Goal: Transaction & Acquisition: Obtain resource

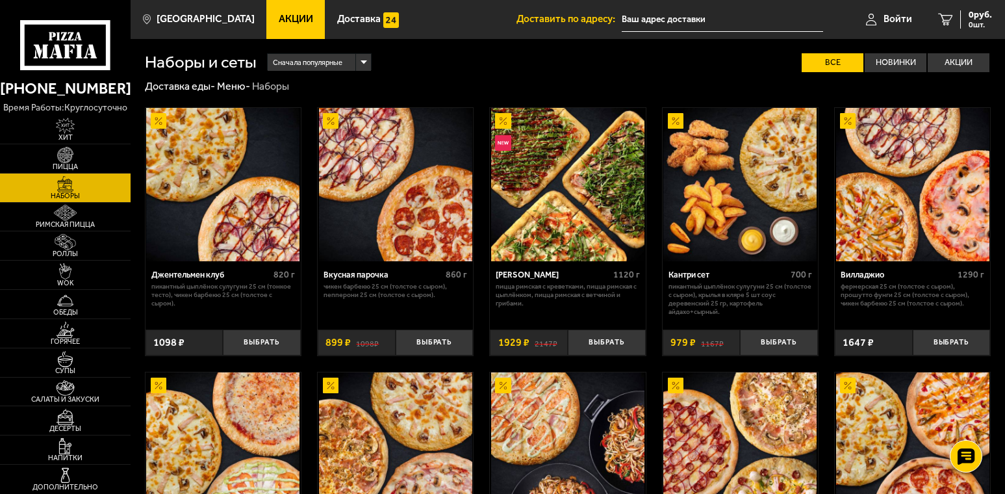
click at [270, 12] on link "Акции" at bounding box center [295, 19] width 58 height 39
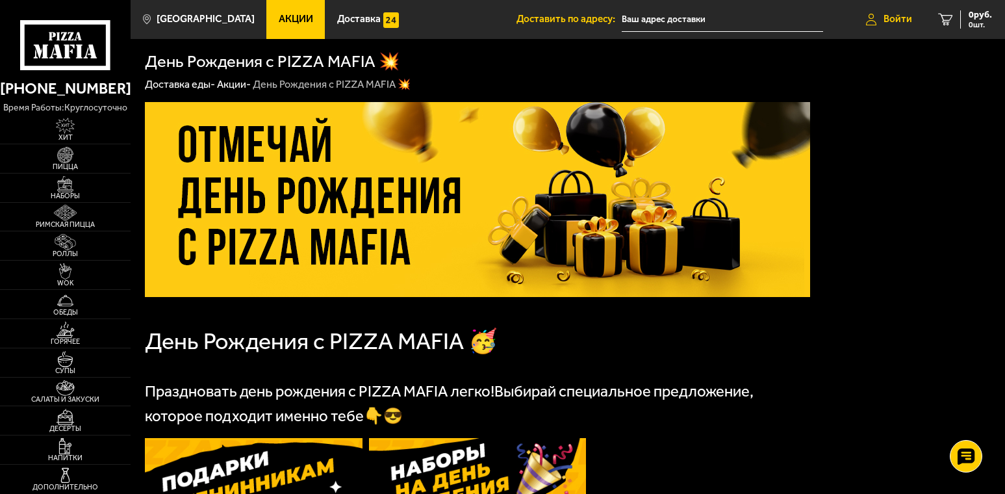
click at [905, 14] on span "Войти" at bounding box center [898, 19] width 29 height 10
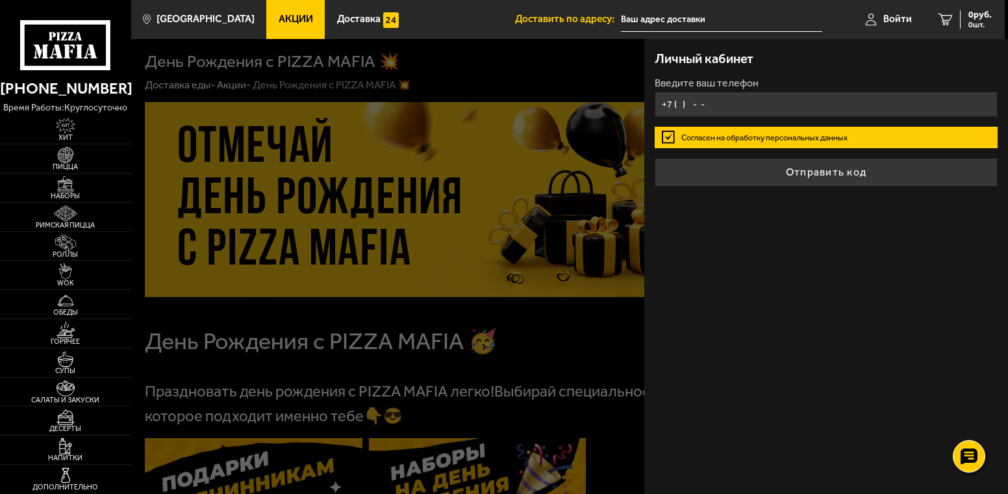
type input "+7 (911) 703-50-31"
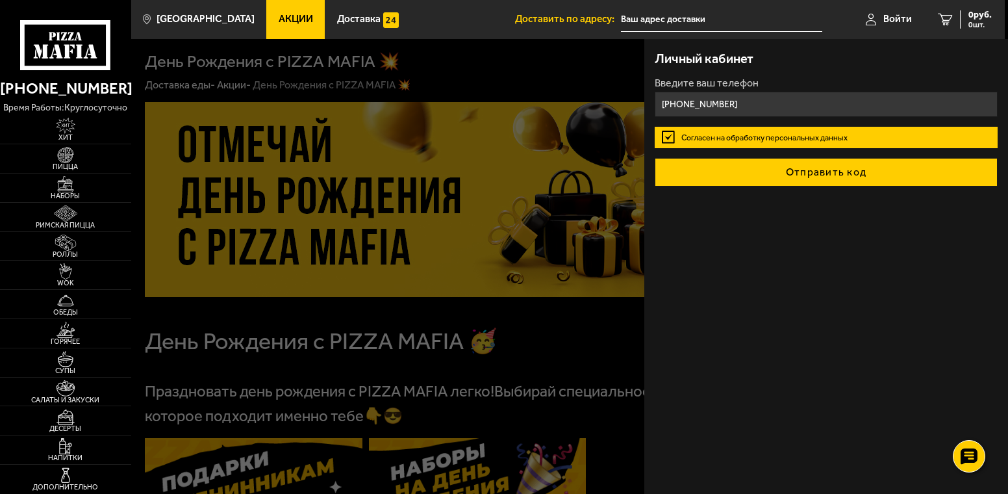
click at [806, 170] on button "Отправить код" at bounding box center [826, 172] width 343 height 29
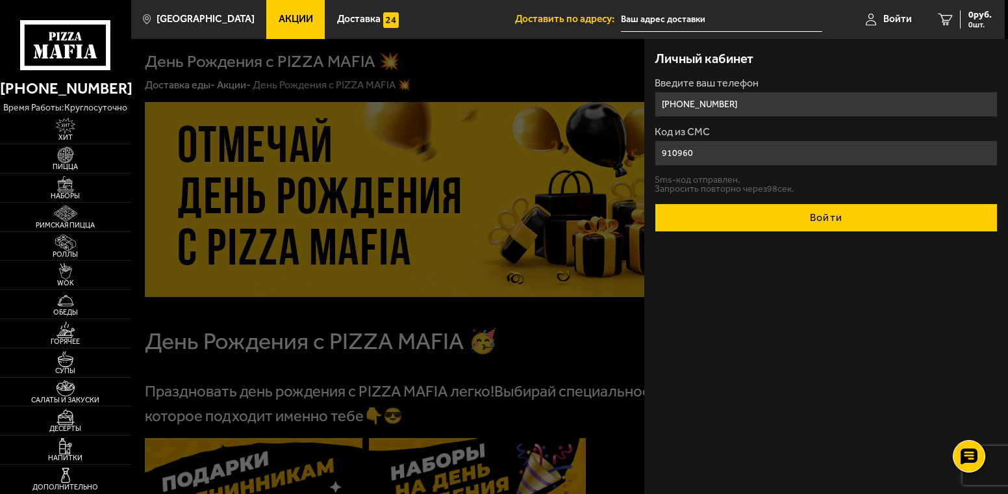
type input "910960"
click at [827, 220] on button "Войти" at bounding box center [826, 217] width 343 height 29
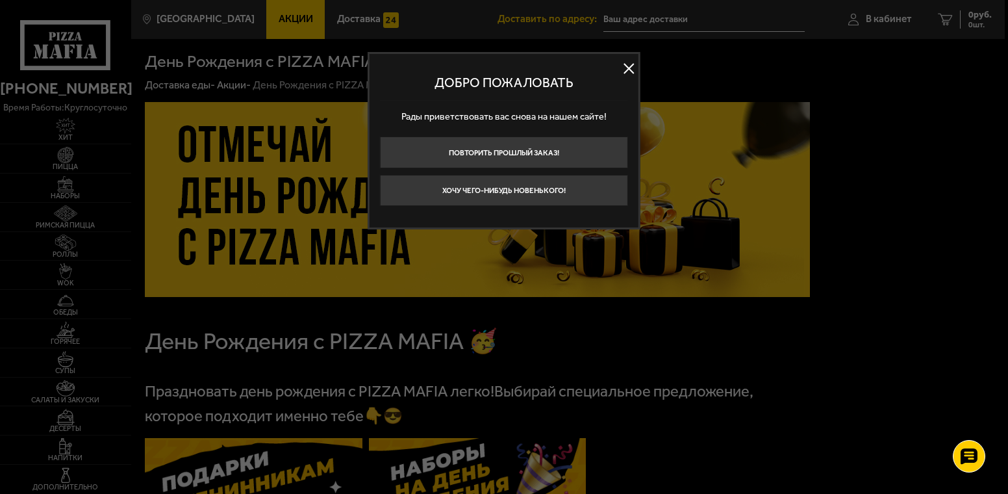
click at [630, 66] on button at bounding box center [628, 68] width 19 height 19
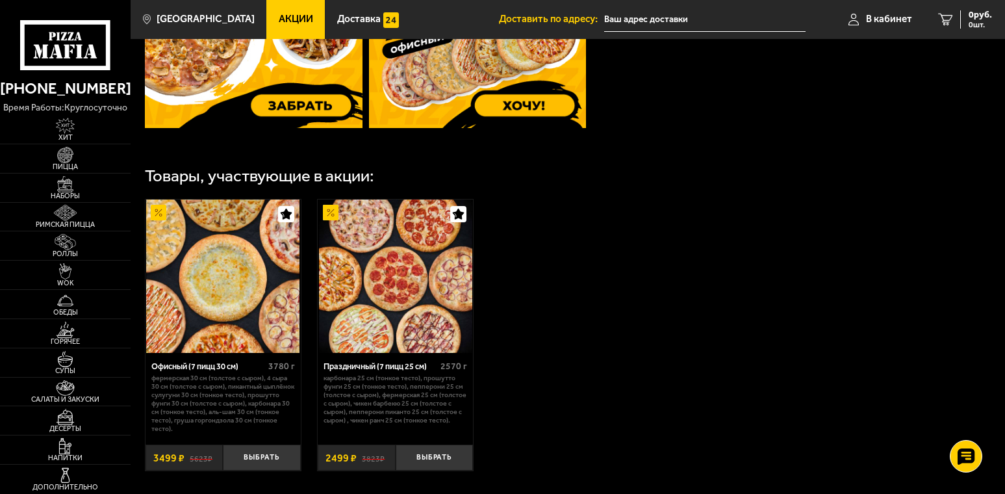
scroll to position [576, 0]
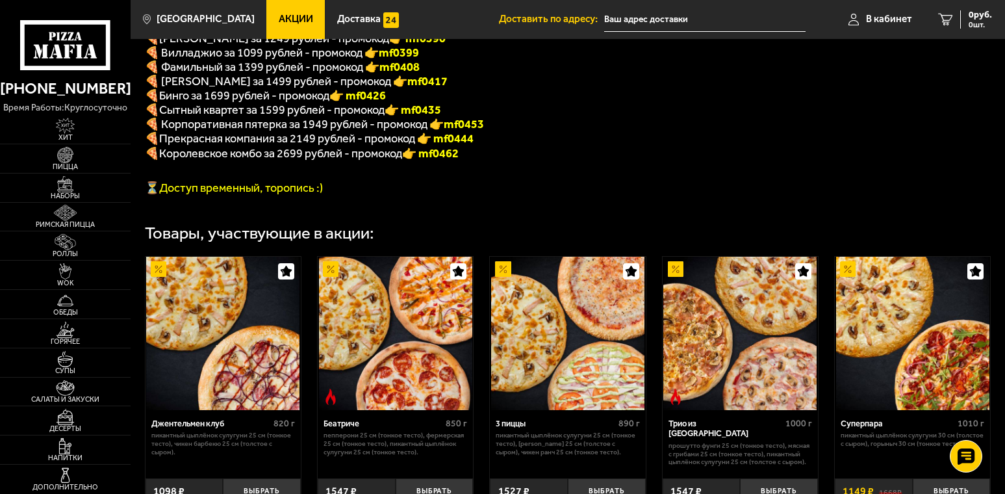
scroll to position [402, 0]
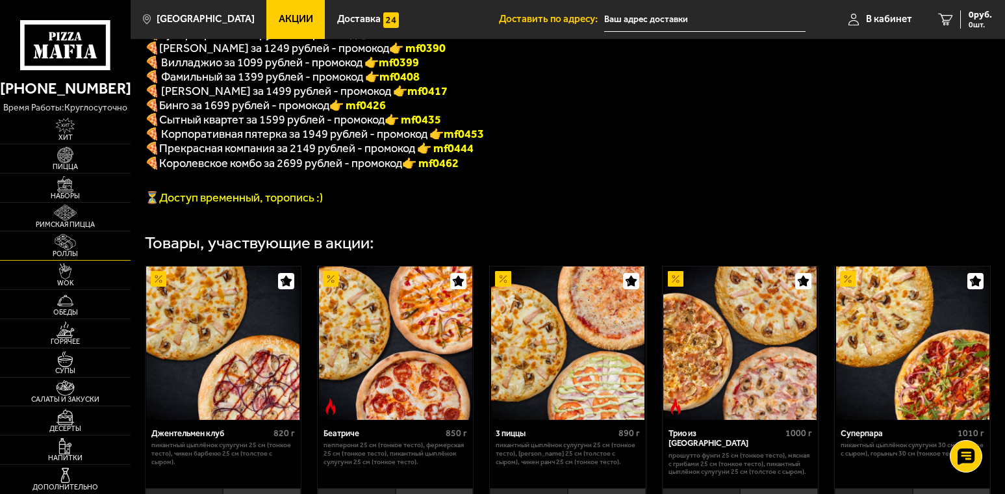
click at [93, 251] on span "Роллы" at bounding box center [65, 253] width 131 height 7
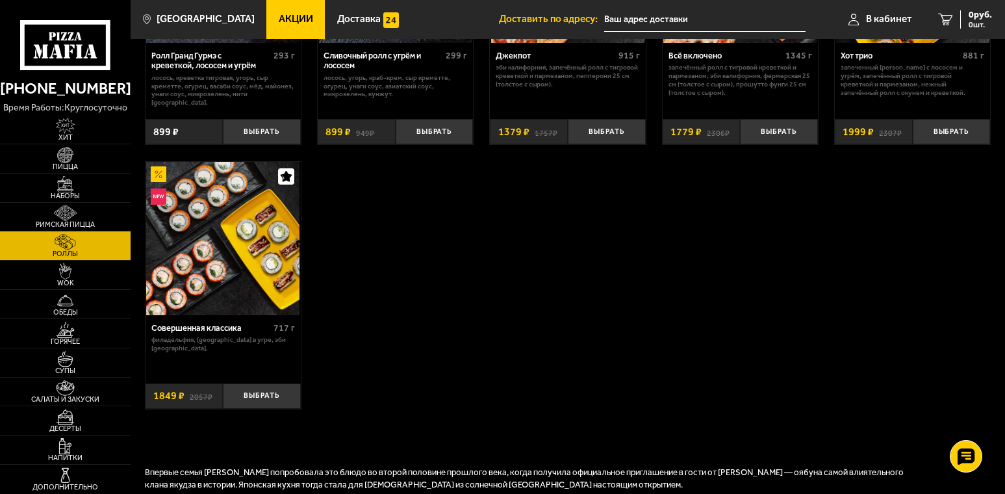
scroll to position [910, 0]
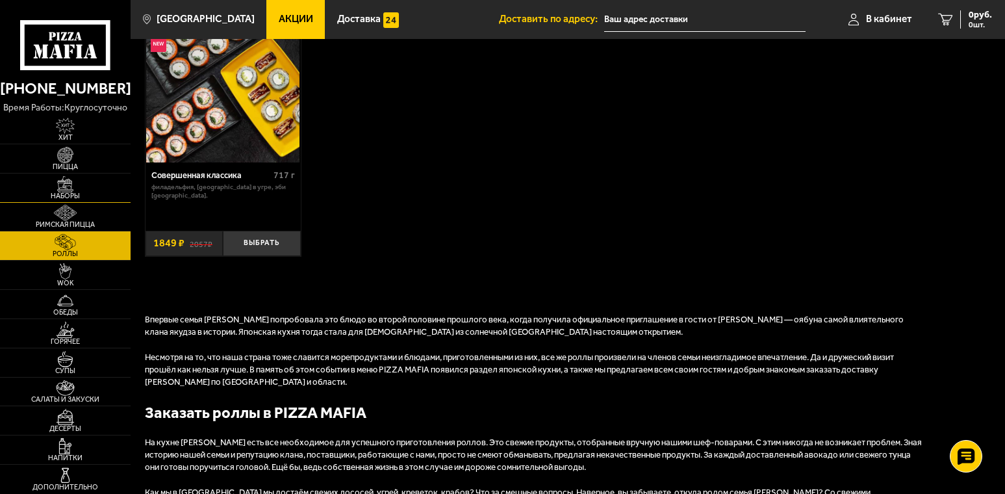
click at [67, 182] on img at bounding box center [65, 184] width 40 height 16
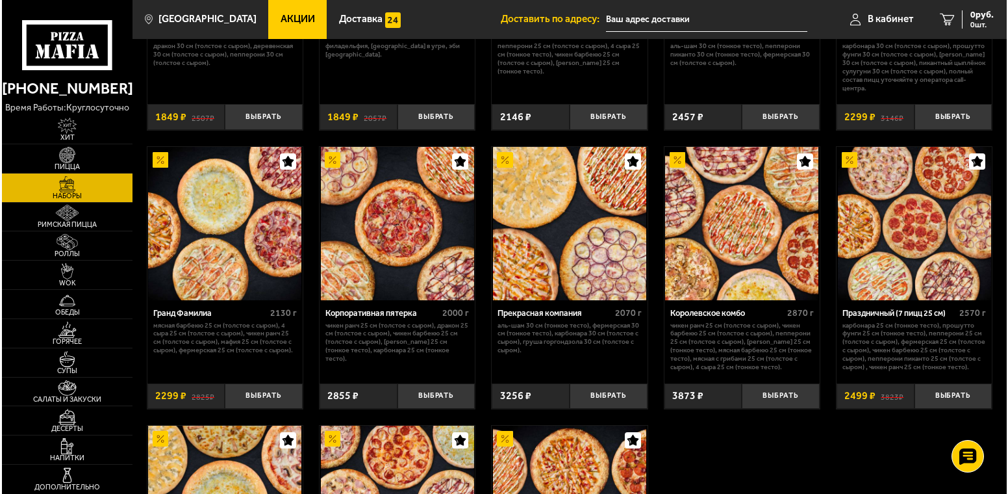
scroll to position [1364, 0]
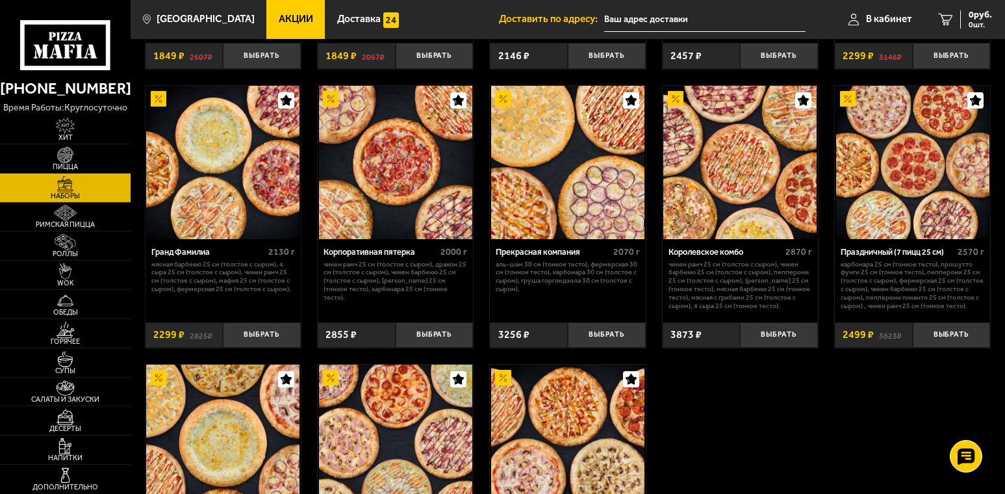
click at [958, 176] on img at bounding box center [912, 162] width 153 height 153
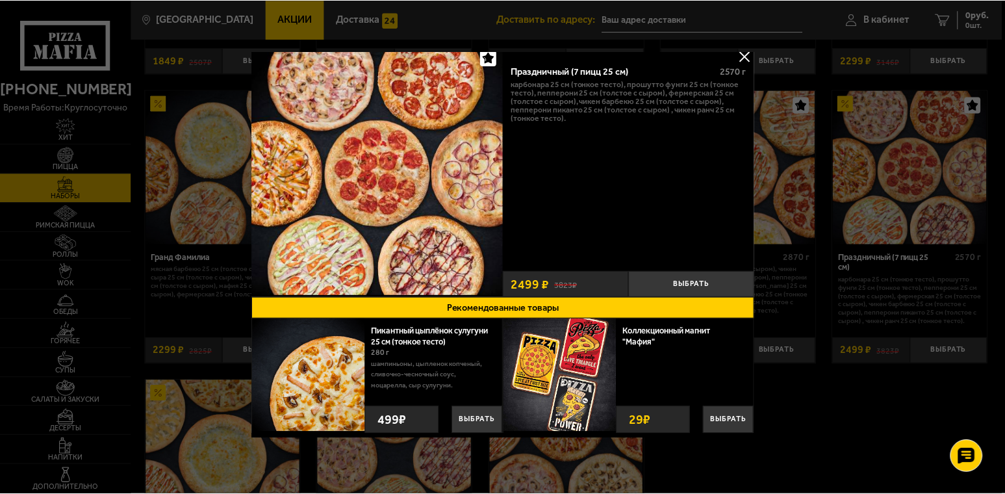
scroll to position [12, 0]
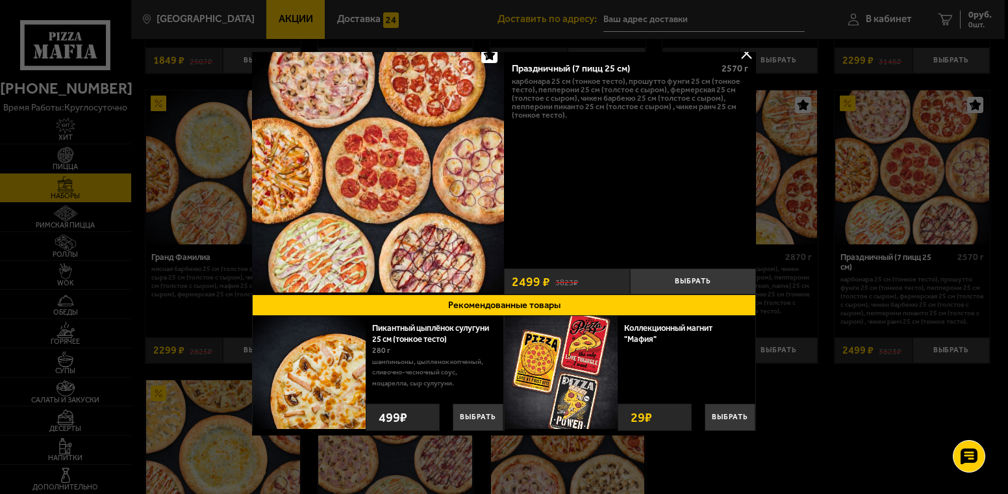
click at [742, 57] on button at bounding box center [746, 53] width 19 height 19
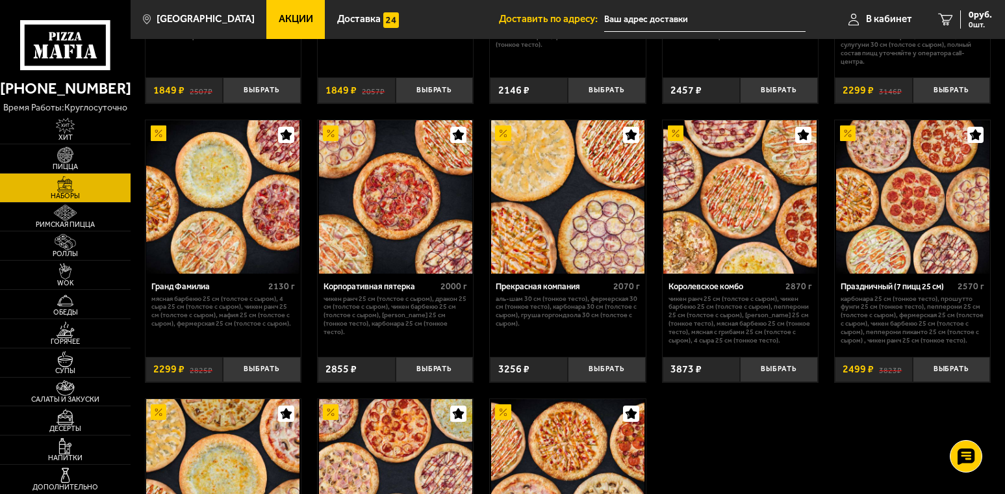
scroll to position [1333, 0]
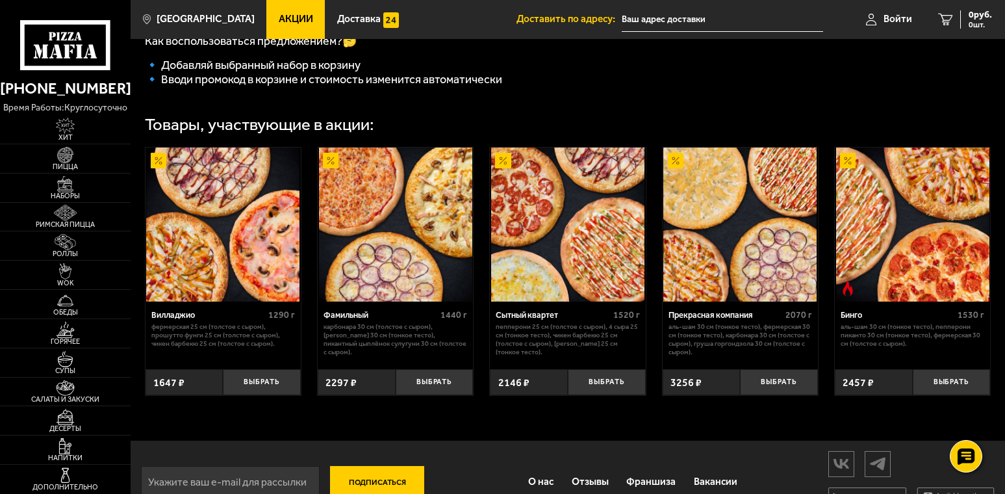
scroll to position [378, 0]
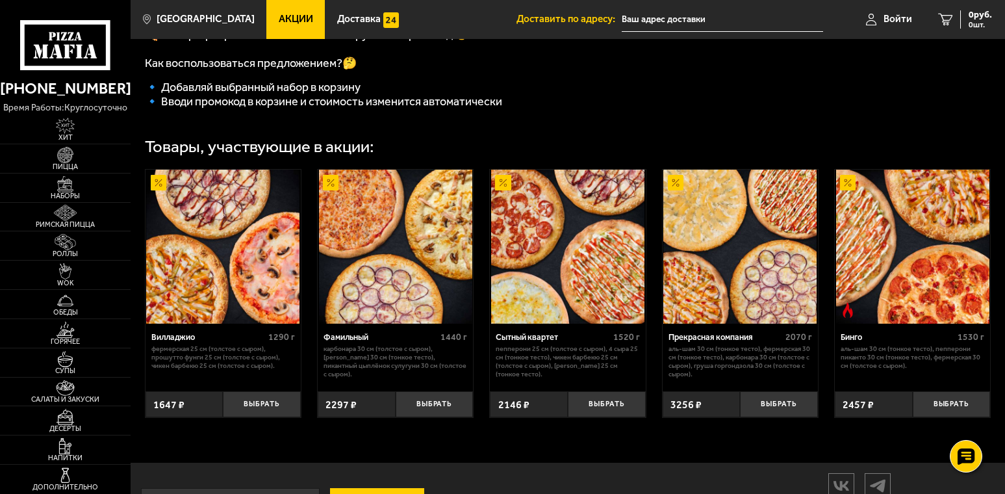
click at [279, 20] on span "Акции" at bounding box center [296, 19] width 34 height 10
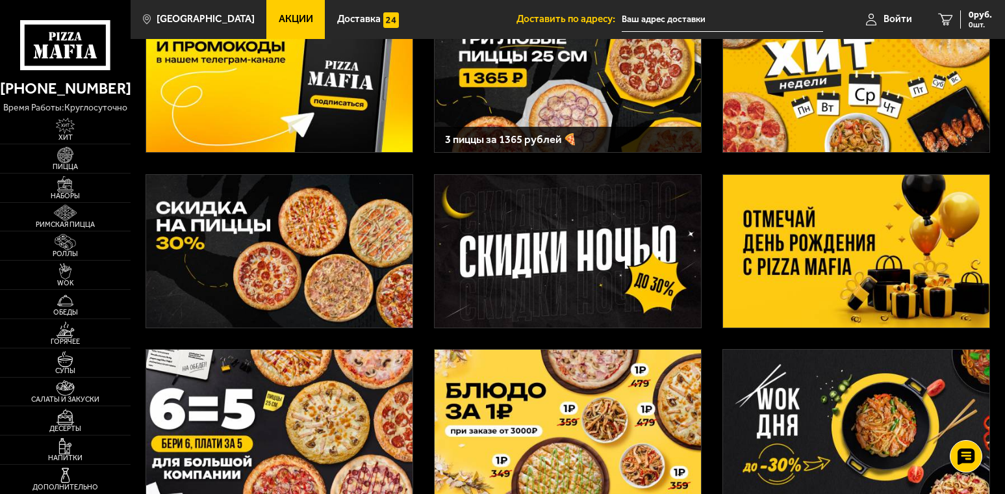
scroll to position [130, 0]
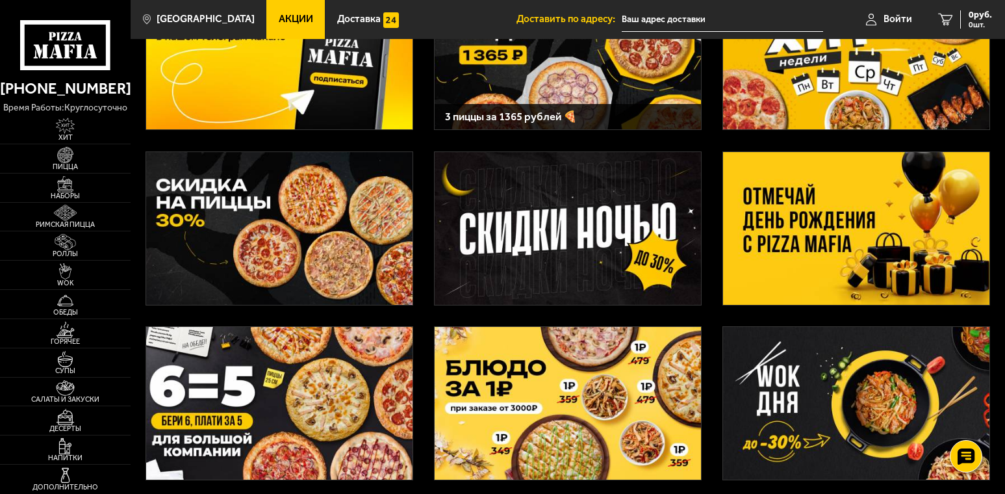
click at [843, 180] on img at bounding box center [856, 228] width 266 height 153
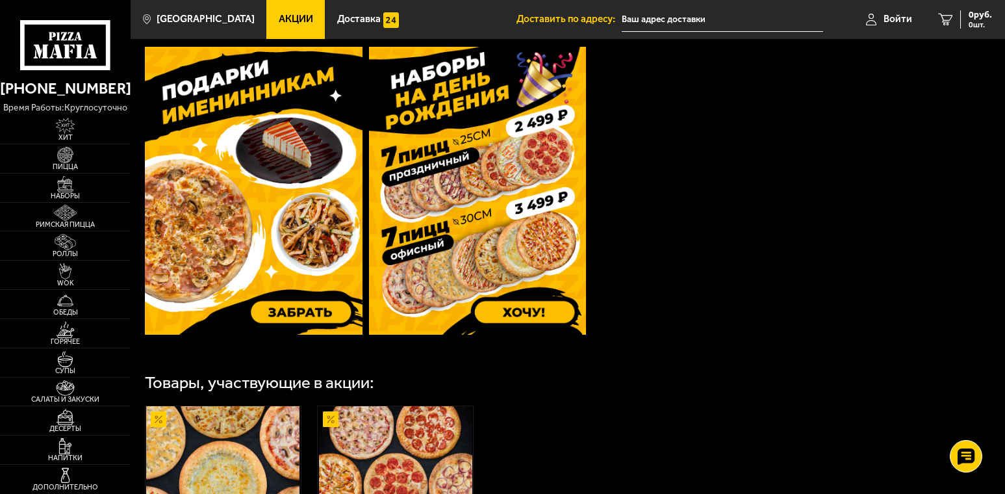
scroll to position [390, 0]
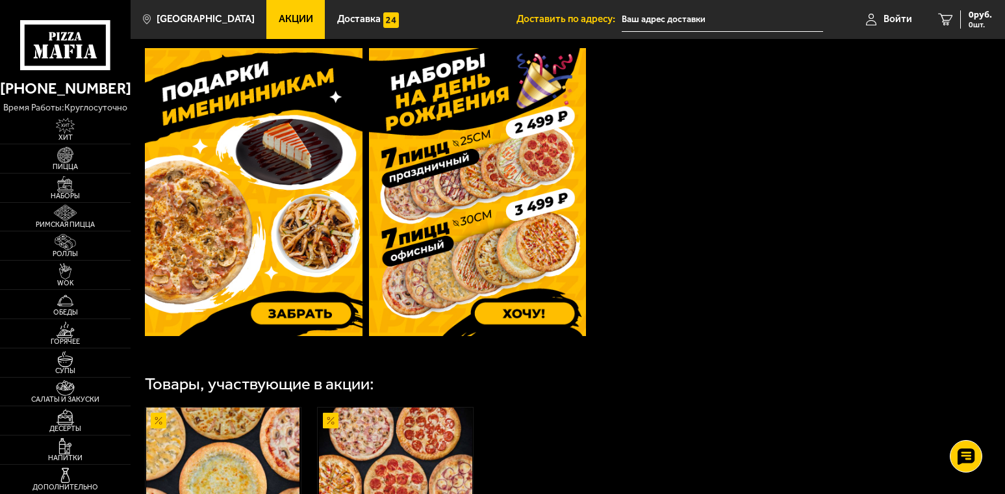
click at [337, 157] on img at bounding box center [254, 192] width 218 height 288
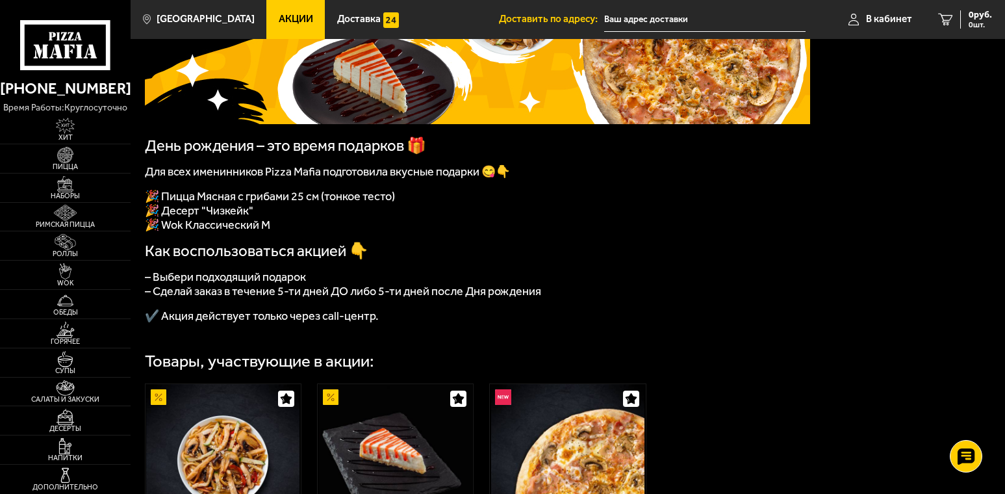
scroll to position [195, 0]
